Goal: Task Accomplishment & Management: Manage account settings

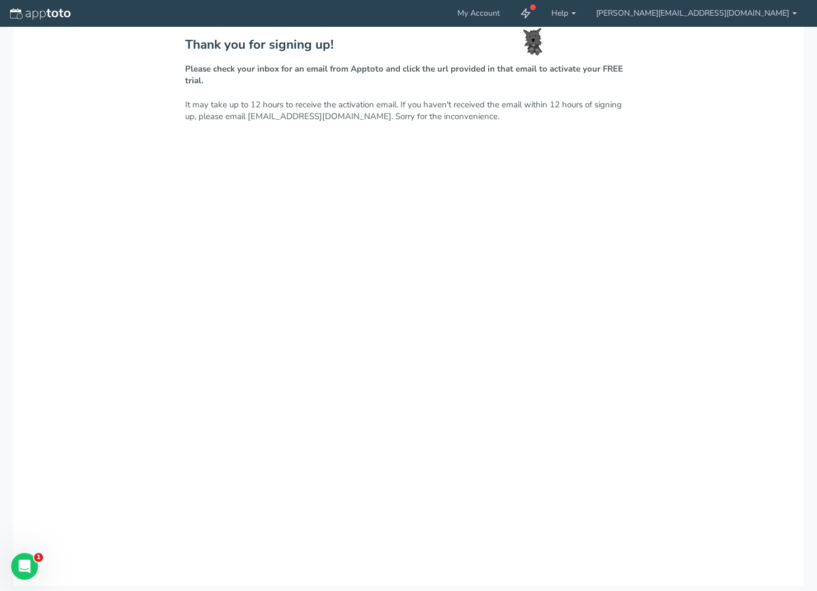
click at [450, 158] on div "Thank you for signing up! Please check your inbox for an email from Apptoto and…" at bounding box center [408, 307] width 791 height 560
click at [510, 15] on link "My Account" at bounding box center [479, 13] width 63 height 27
click at [532, 17] on icon at bounding box center [525, 13] width 11 height 11
click at [726, 17] on link "[PERSON_NAME][EMAIL_ADDRESS][DOMAIN_NAME]" at bounding box center [696, 13] width 221 height 27
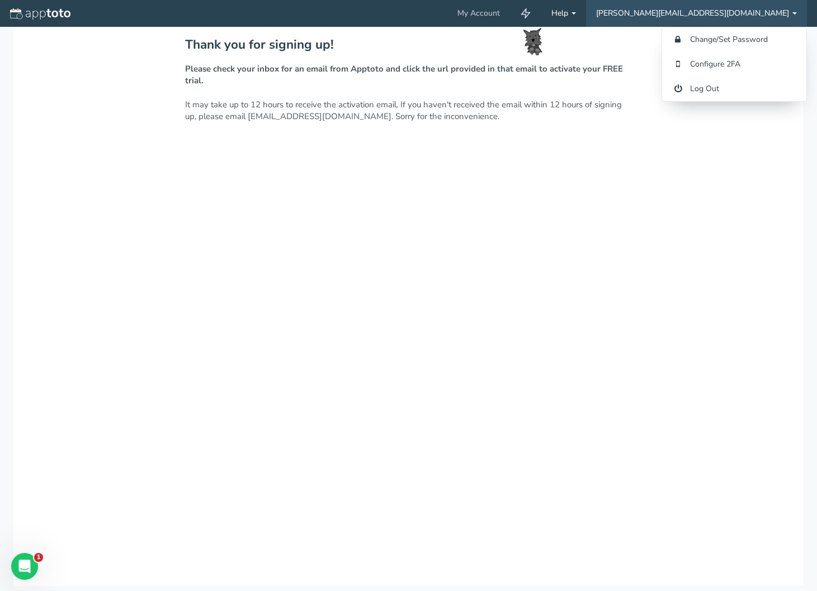
click at [586, 18] on link "Help" at bounding box center [564, 13] width 45 height 27
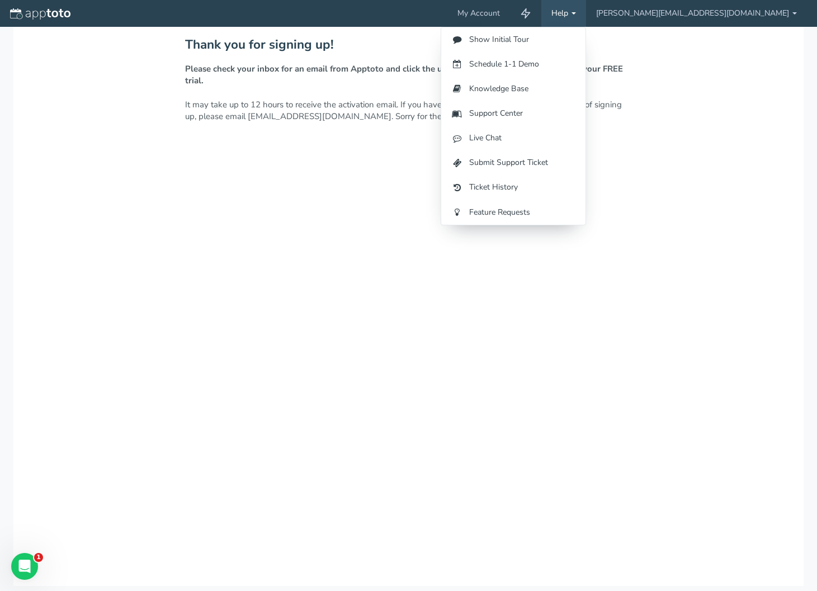
click at [510, 128] on div "Thank you for signing up! Please check your inbox for an email from Apptoto and…" at bounding box center [408, 307] width 791 height 560
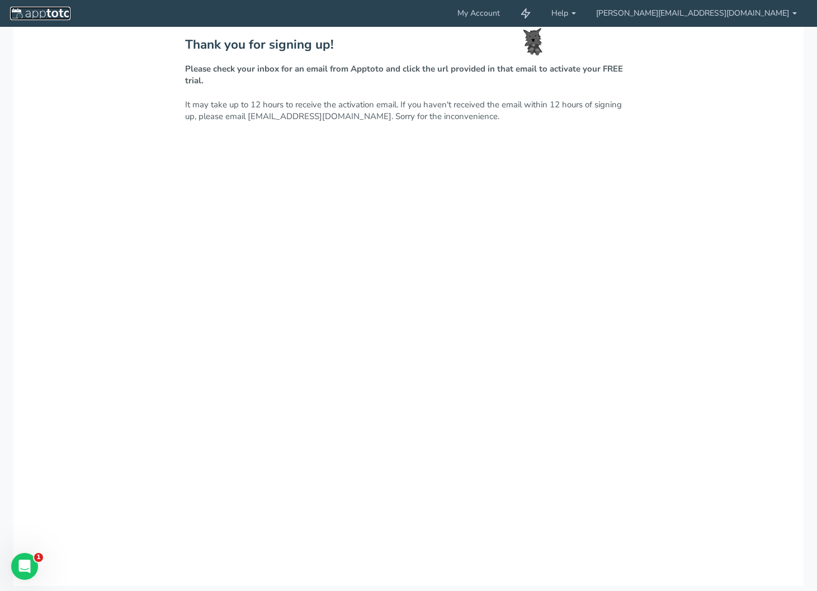
click at [39, 16] on img at bounding box center [40, 13] width 60 height 11
